Goal: Task Accomplishment & Management: Manage account settings

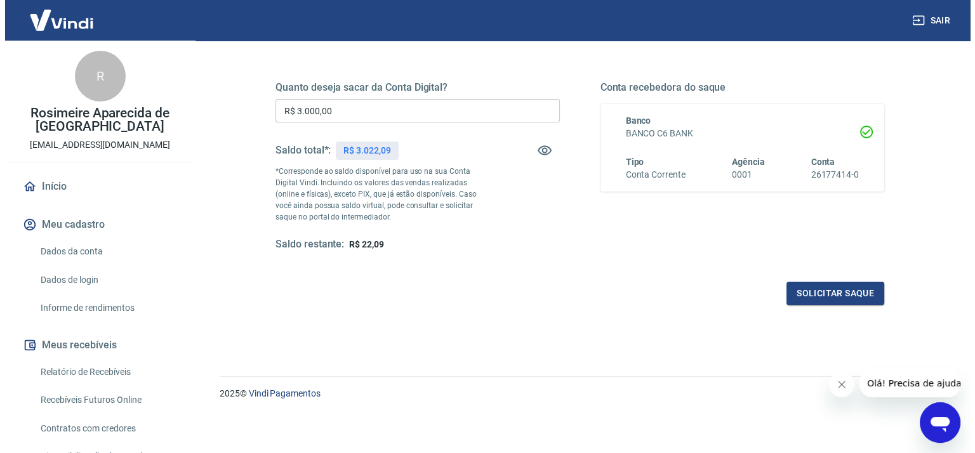
scroll to position [174, 0]
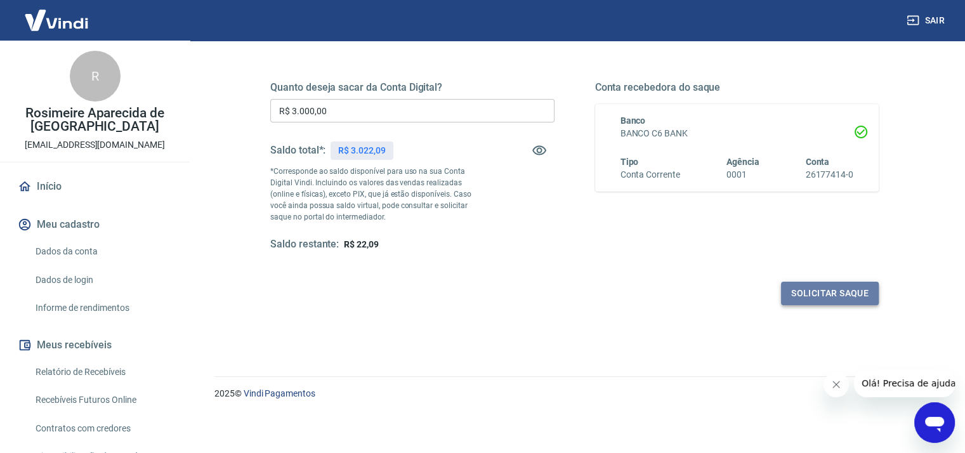
click at [805, 296] on button "Solicitar saque" at bounding box center [830, 293] width 98 height 23
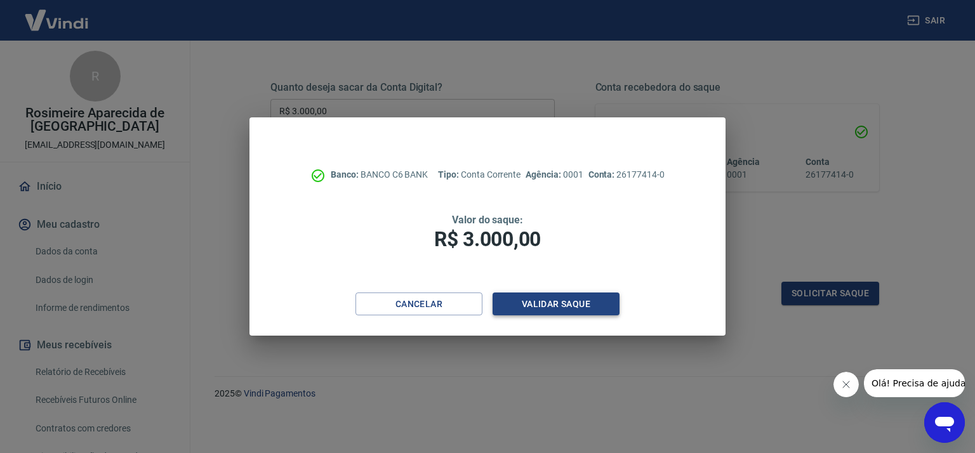
click at [560, 307] on button "Validar saque" at bounding box center [556, 304] width 127 height 23
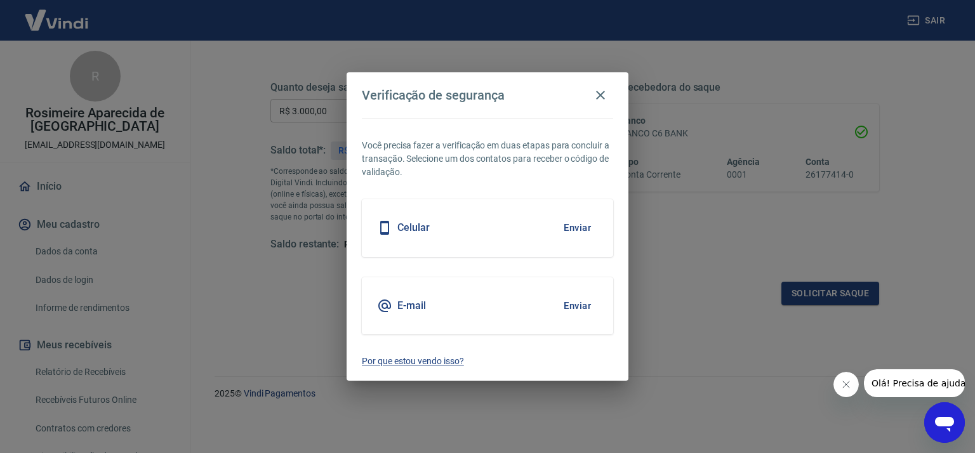
click at [416, 362] on p "Por que estou vendo isso?" at bounding box center [487, 361] width 251 height 13
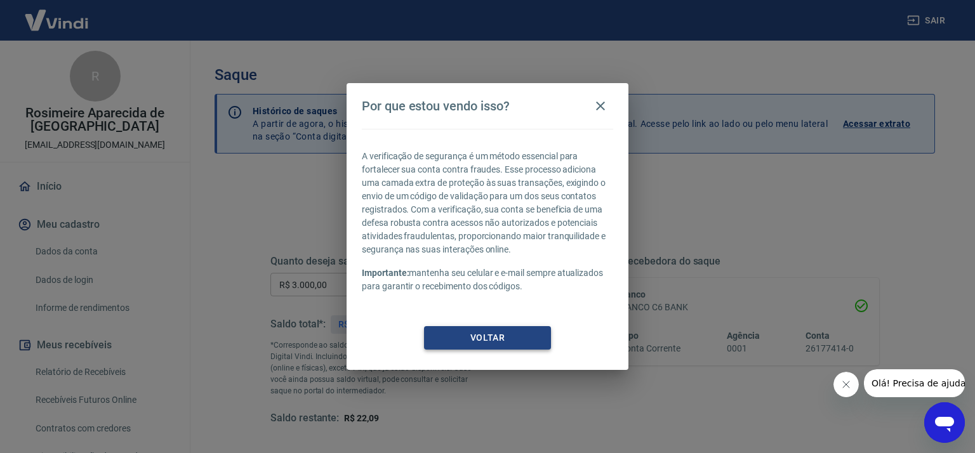
click at [479, 333] on button "Voltar" at bounding box center [487, 337] width 127 height 23
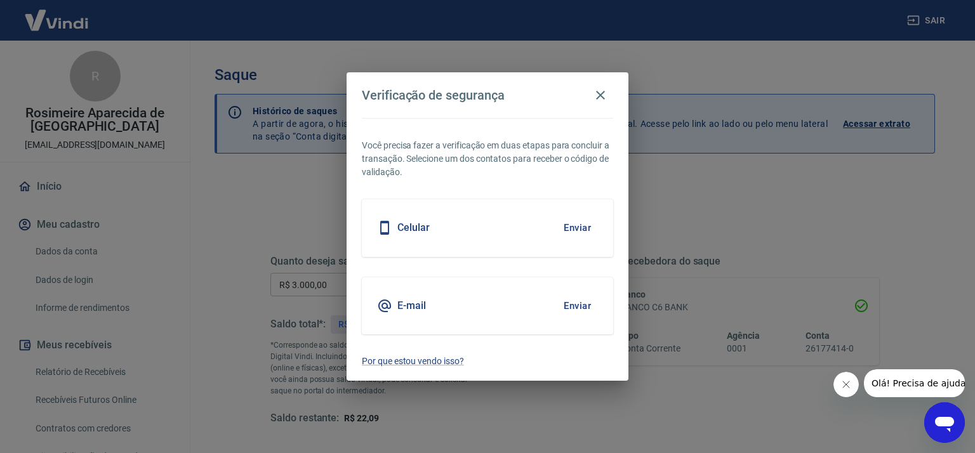
scroll to position [174, 0]
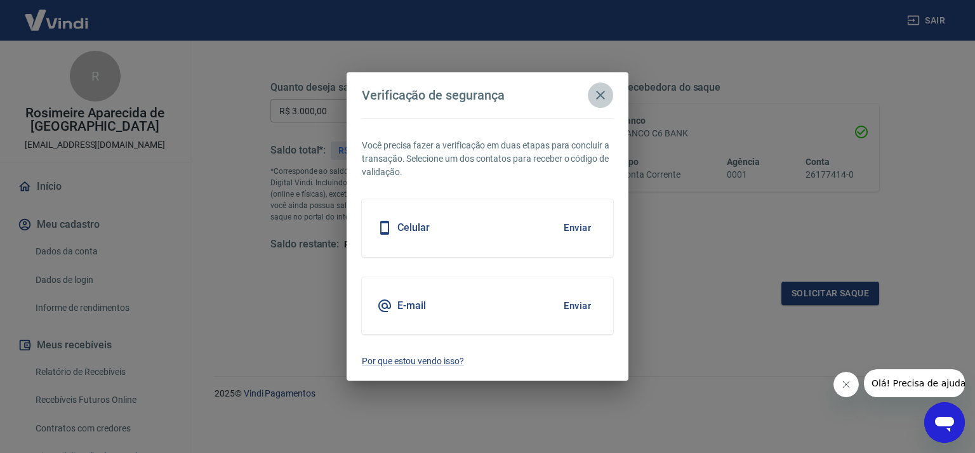
click at [598, 91] on icon "button" at bounding box center [600, 95] width 15 height 15
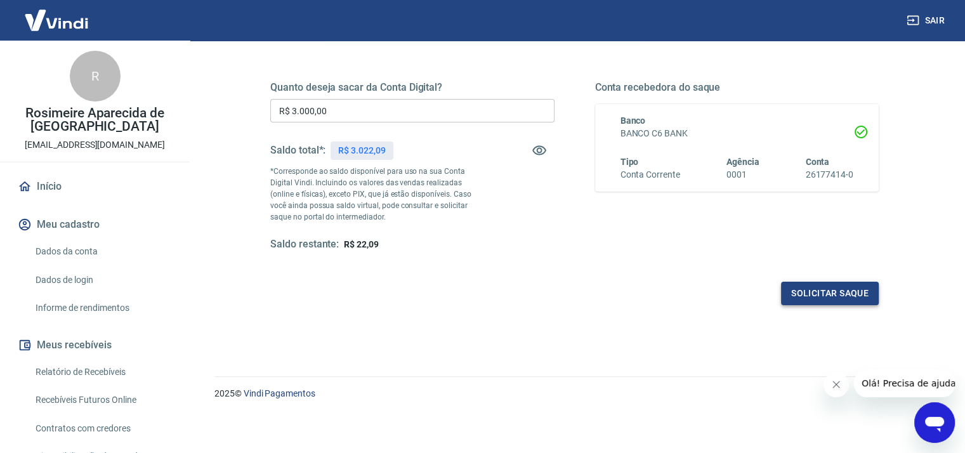
click at [805, 291] on button "Solicitar saque" at bounding box center [830, 293] width 98 height 23
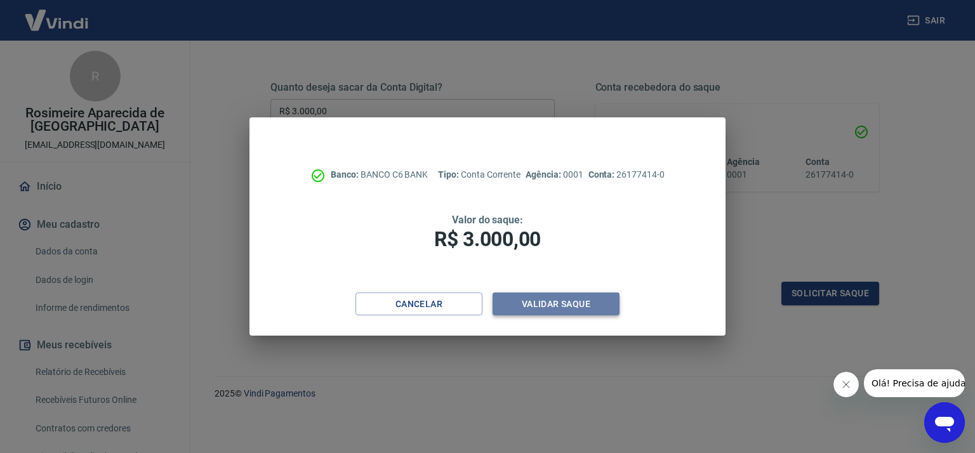
click at [551, 304] on button "Validar saque" at bounding box center [556, 304] width 127 height 23
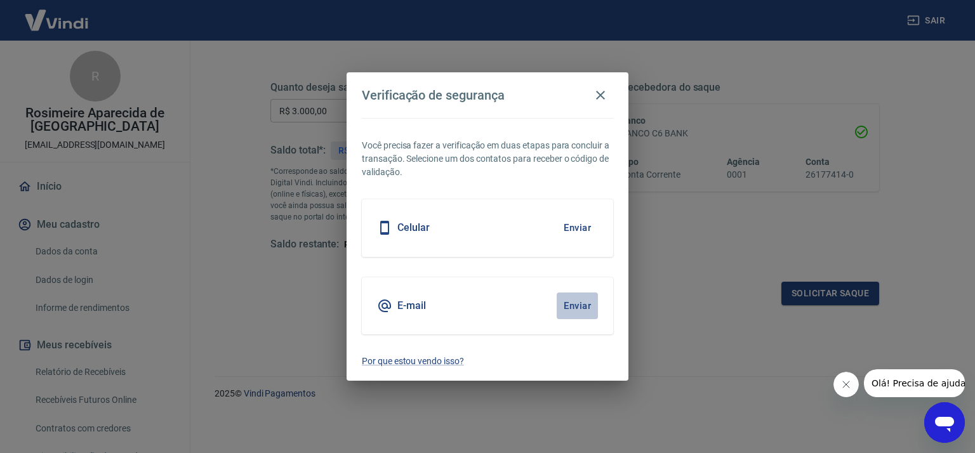
click at [581, 307] on button "Enviar" at bounding box center [577, 306] width 41 height 27
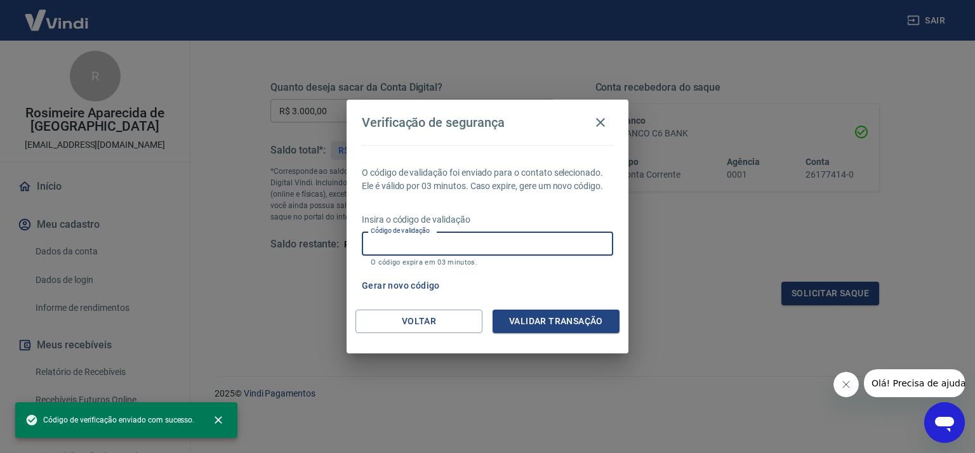
click at [434, 241] on input "Código de validação" at bounding box center [487, 243] width 251 height 23
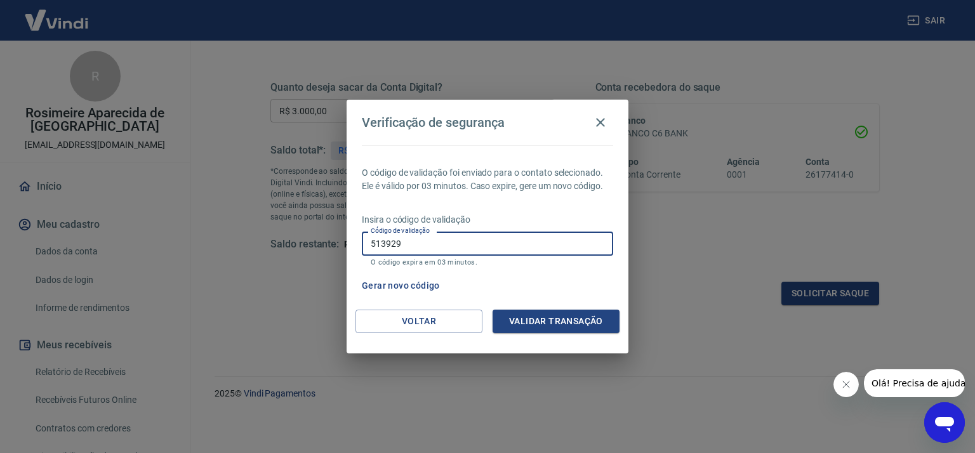
type input "513929"
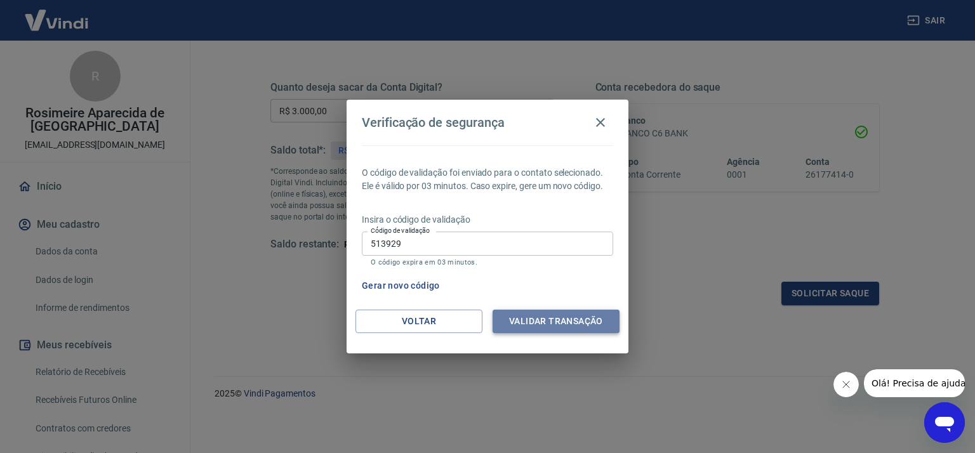
click at [584, 314] on button "Validar transação" at bounding box center [556, 321] width 127 height 23
